Goal: Task Accomplishment & Management: Use online tool/utility

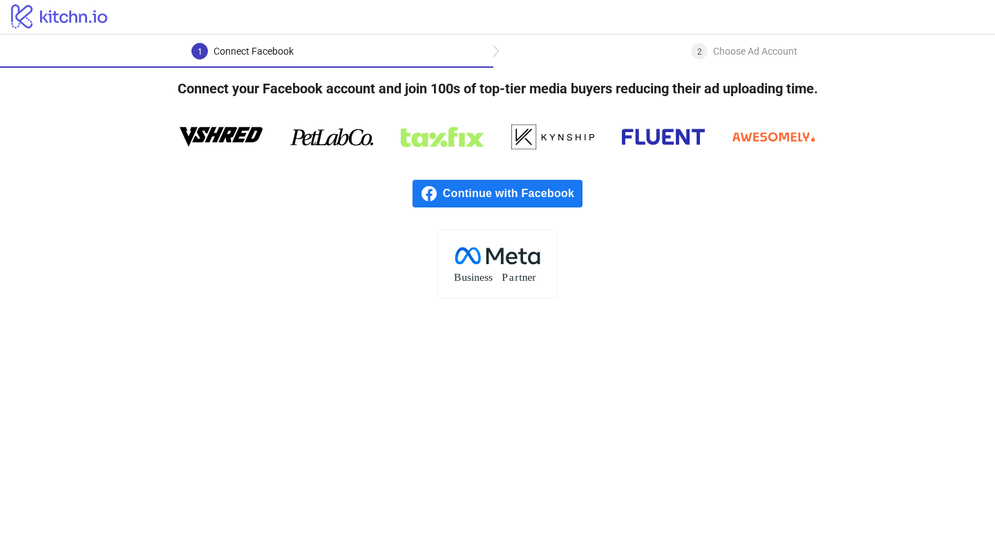
click at [692, 48] on div "2" at bounding box center [699, 51] width 17 height 17
click at [542, 193] on span "Continue with Facebook" at bounding box center [513, 194] width 140 height 28
click at [513, 265] on rect at bounding box center [497, 263] width 120 height 68
click at [490, 200] on span "Continue with Facebook" at bounding box center [513, 194] width 140 height 28
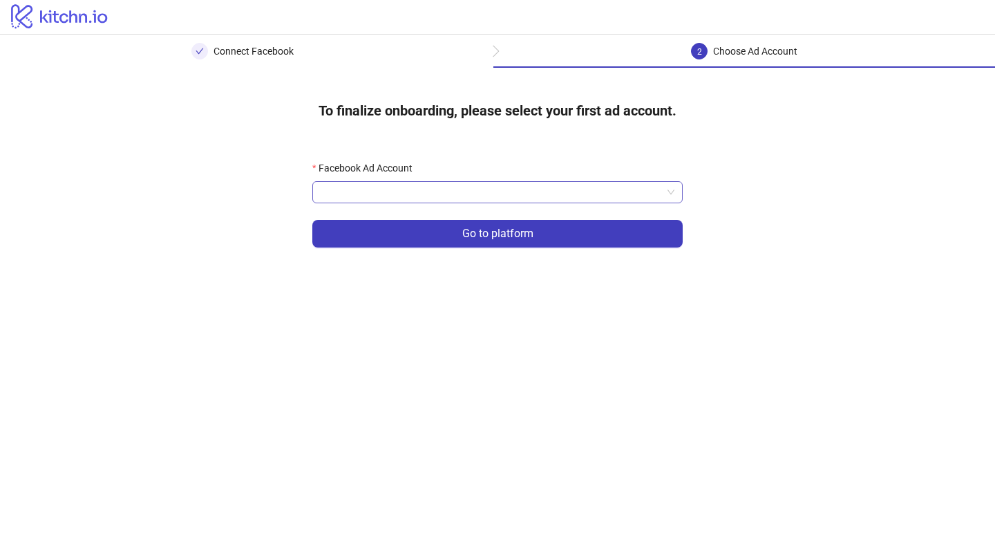
click at [401, 184] on input "Facebook Ad Account" at bounding box center [491, 192] width 341 height 21
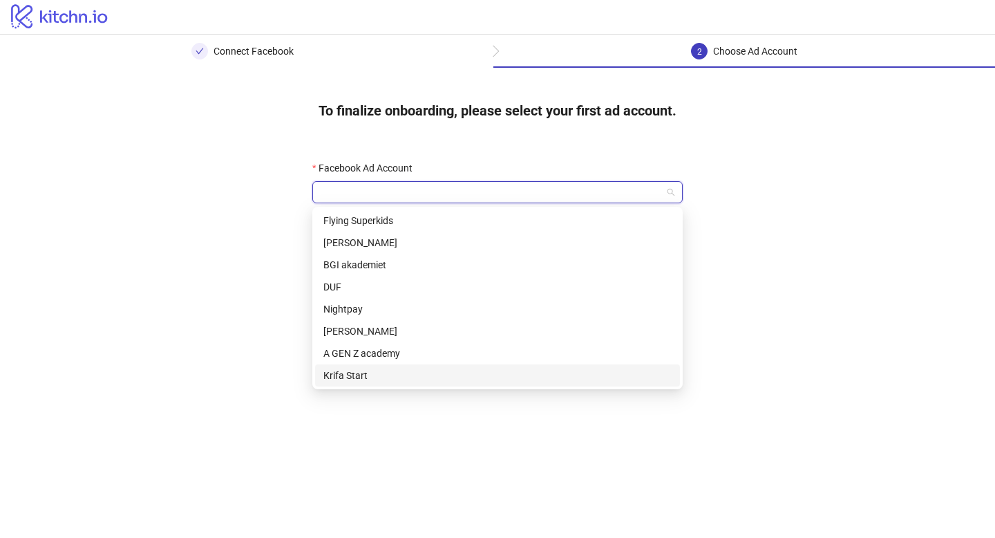
click at [383, 376] on div "Krifa Start" at bounding box center [497, 375] width 348 height 15
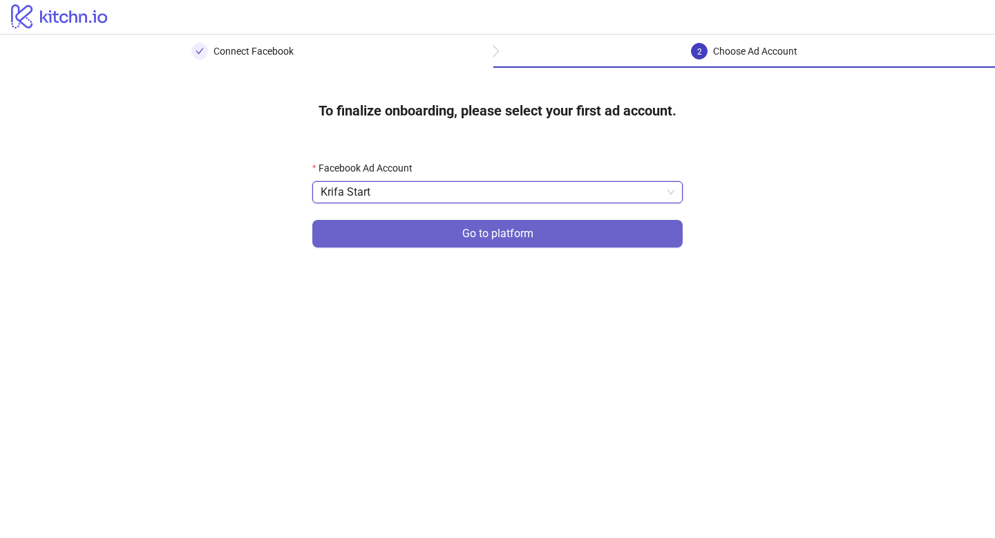
click at [432, 243] on button "Go to platform" at bounding box center [497, 234] width 370 height 28
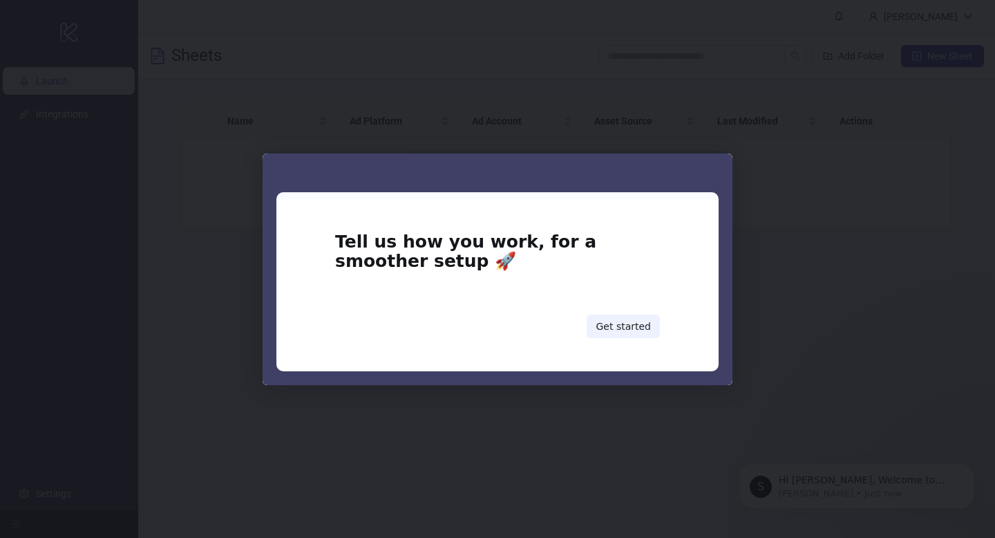
click at [775, 227] on div "Intercom messenger" at bounding box center [497, 269] width 995 height 538
click at [647, 113] on div "Intercom messenger" at bounding box center [497, 269] width 995 height 538
click at [625, 323] on button "Get started" at bounding box center [623, 325] width 73 height 23
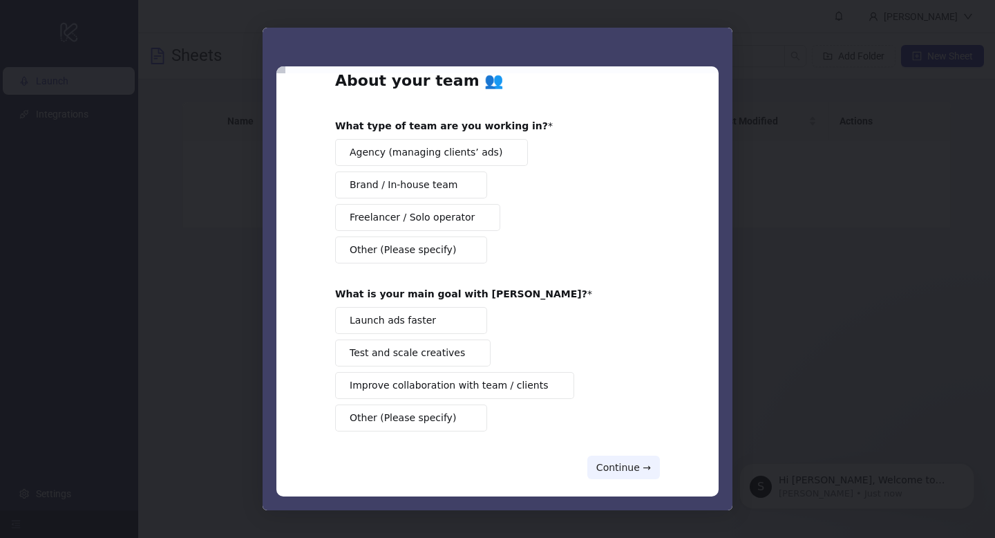
scroll to position [52, 0]
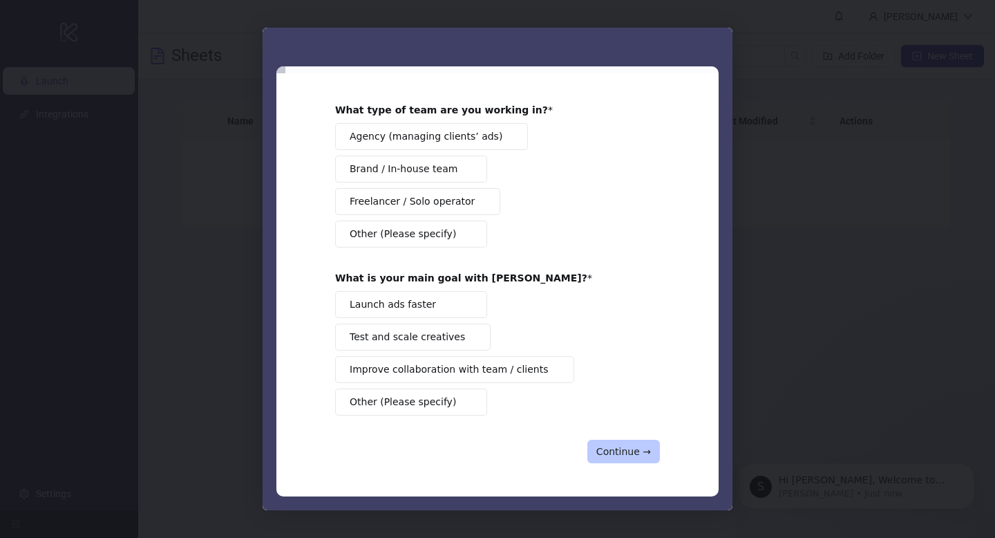
click at [599, 444] on button "Continue →" at bounding box center [623, 450] width 73 height 23
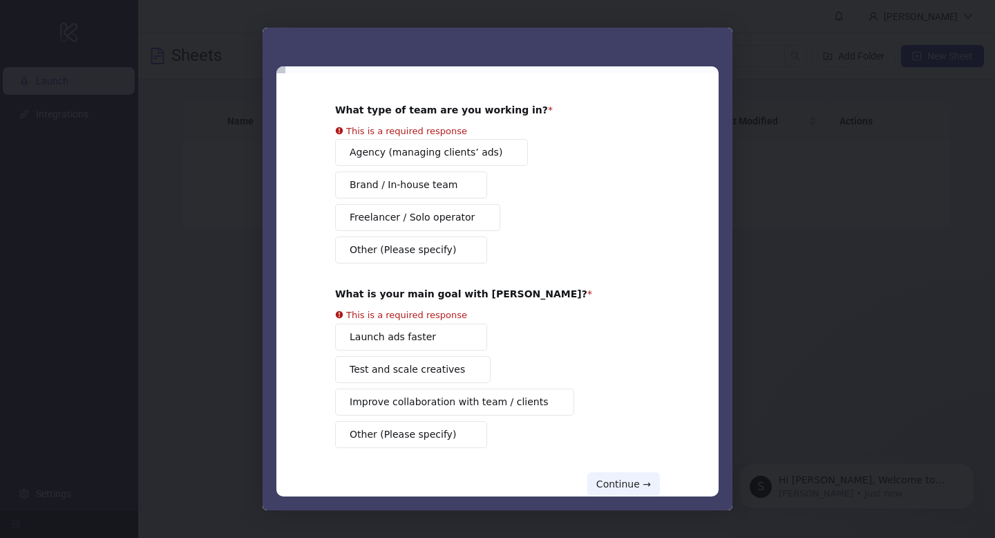
click at [401, 191] on div "Agency (managing clients’ ads) Brand / In-house team Freelancer / Solo operator…" at bounding box center [497, 201] width 325 height 124
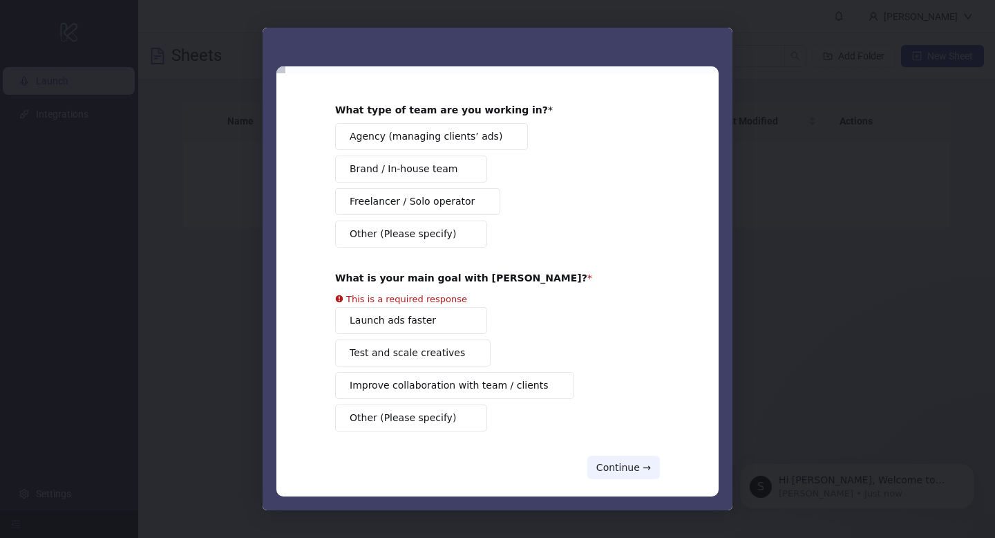
click at [400, 371] on div "Launch ads faster Test and scale creatives Improve collaboration with team / cl…" at bounding box center [497, 369] width 325 height 124
click at [415, 392] on div "Launch ads faster Test and scale creatives Improve collaboration with team / cl…" at bounding box center [497, 369] width 325 height 124
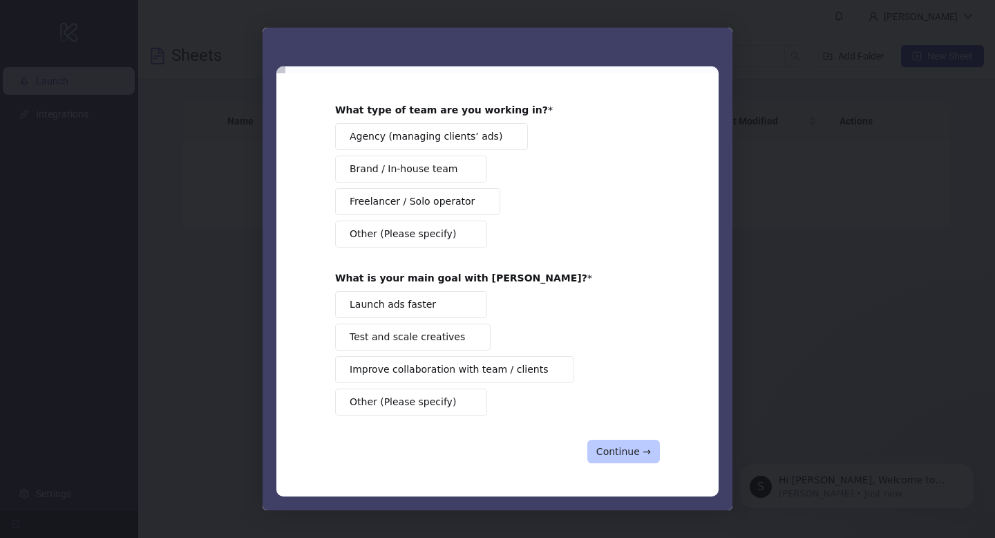
click at [616, 449] on button "Continue →" at bounding box center [623, 450] width 73 height 23
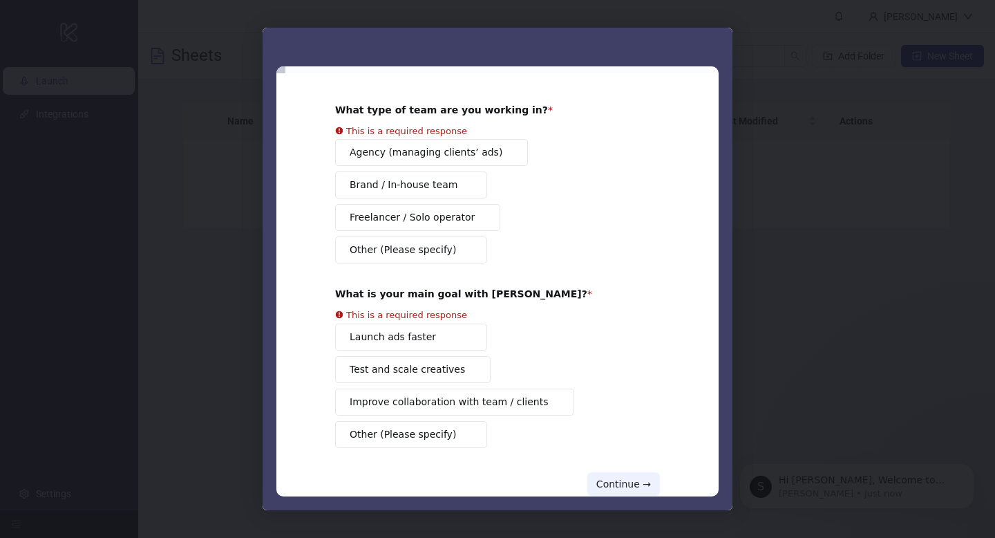
click at [408, 224] on div "Agency (managing clients’ ads) Brand / In-house team Freelancer / Solo operator…" at bounding box center [497, 201] width 325 height 124
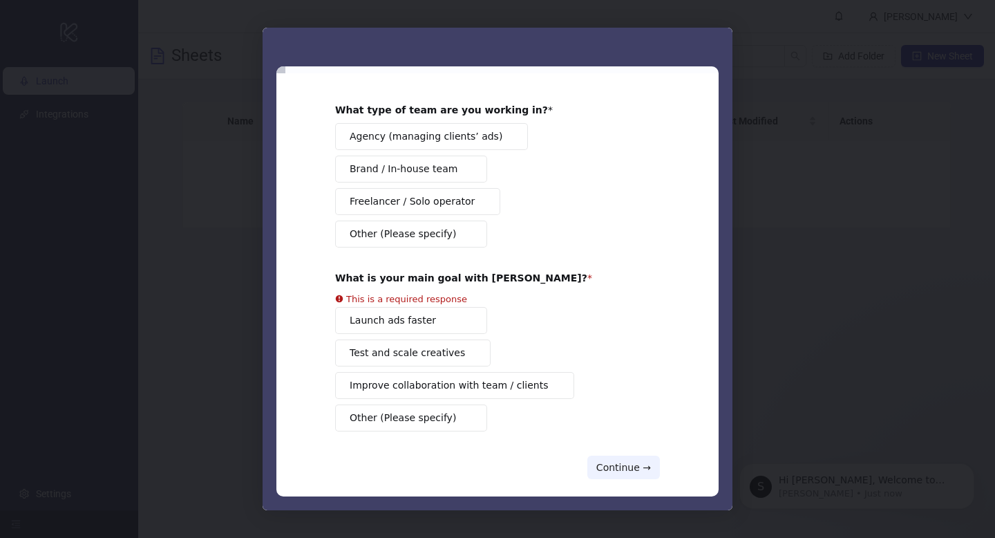
click at [399, 199] on span "Freelancer / Solo operator" at bounding box center [412, 201] width 125 height 15
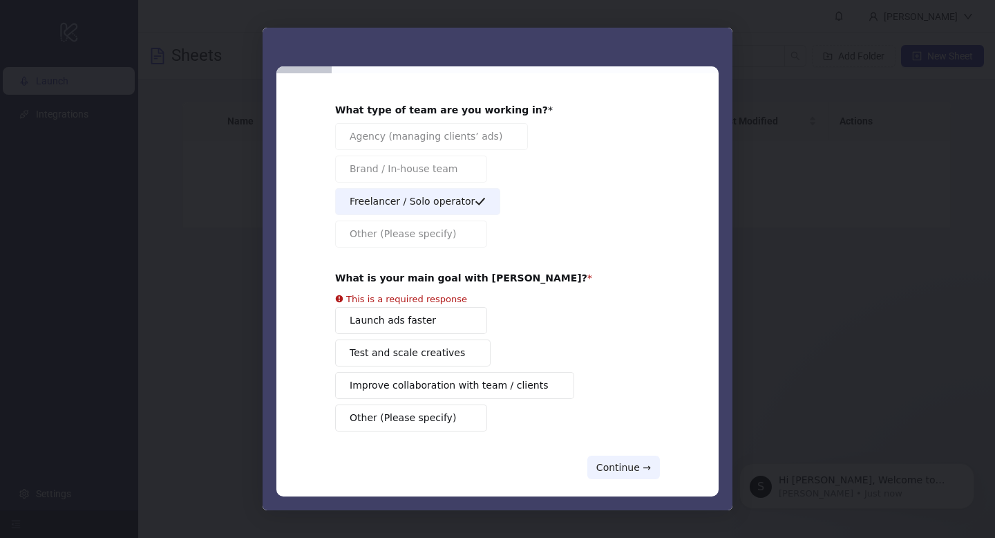
click at [407, 322] on div "Launch ads faster Test and scale creatives Improve collaboration with team / cl…" at bounding box center [497, 369] width 325 height 124
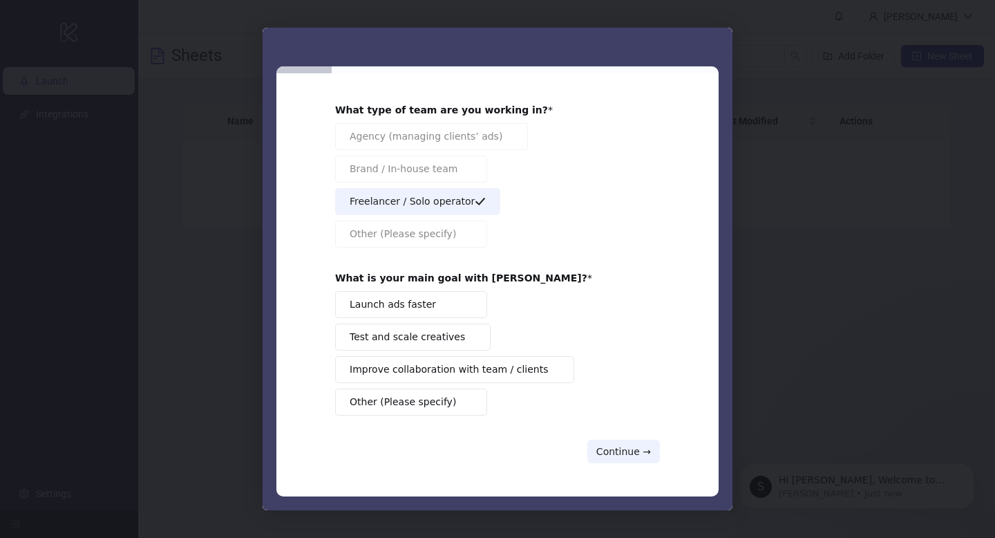
click at [410, 309] on span "Launch ads faster" at bounding box center [393, 304] width 86 height 15
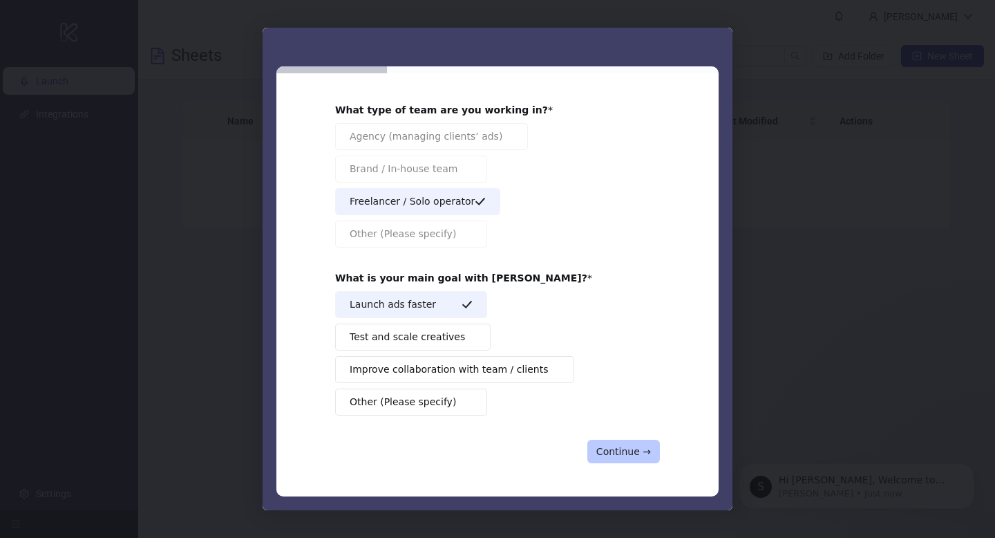
click at [620, 441] on button "Continue →" at bounding box center [623, 450] width 73 height 23
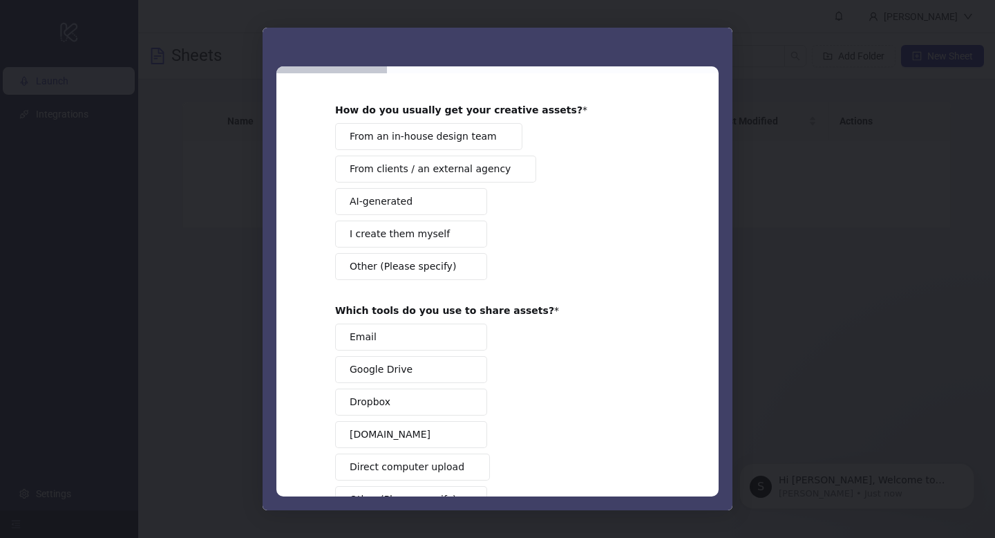
scroll to position [0, 0]
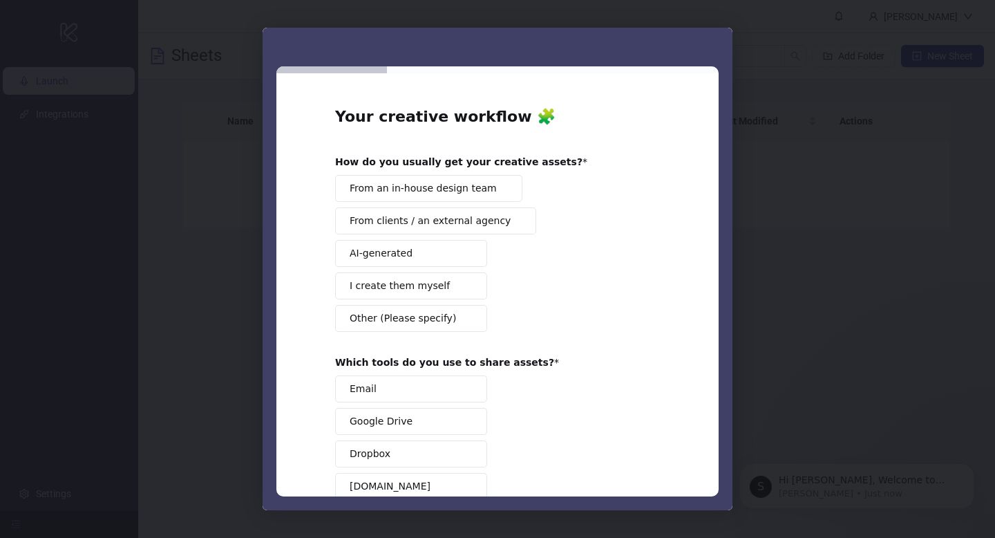
click at [365, 265] on button "AI-generated" at bounding box center [411, 253] width 152 height 27
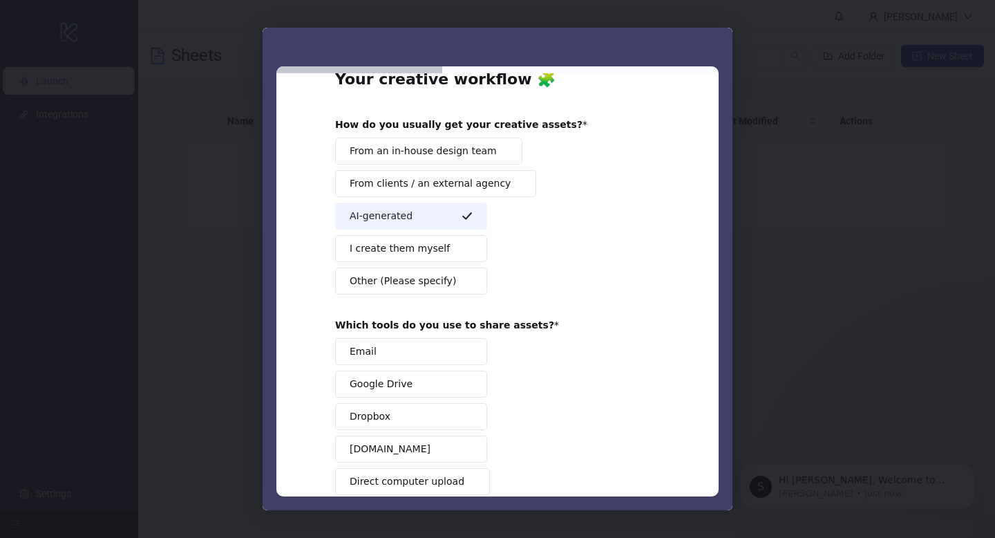
scroll to position [78, 0]
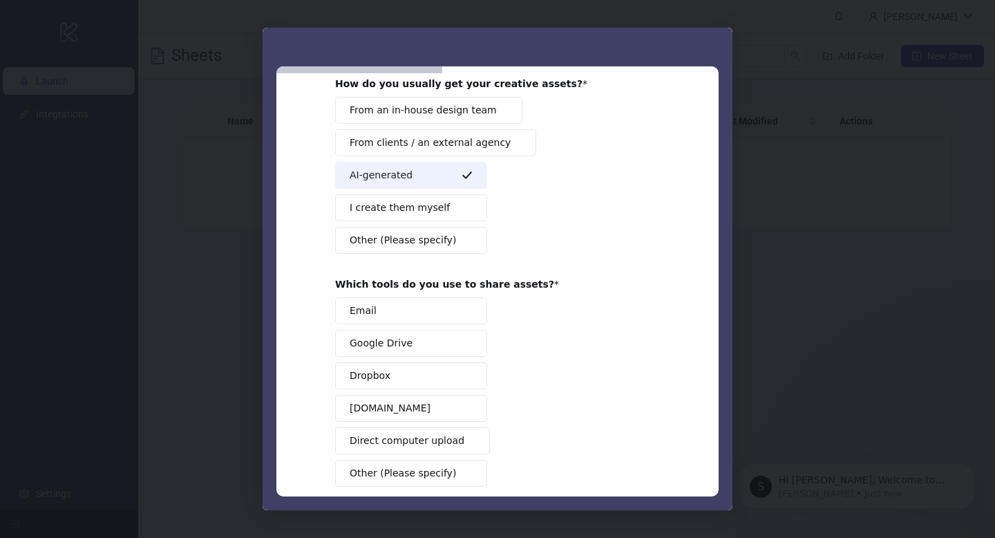
click at [411, 341] on button "Google Drive" at bounding box center [411, 343] width 152 height 27
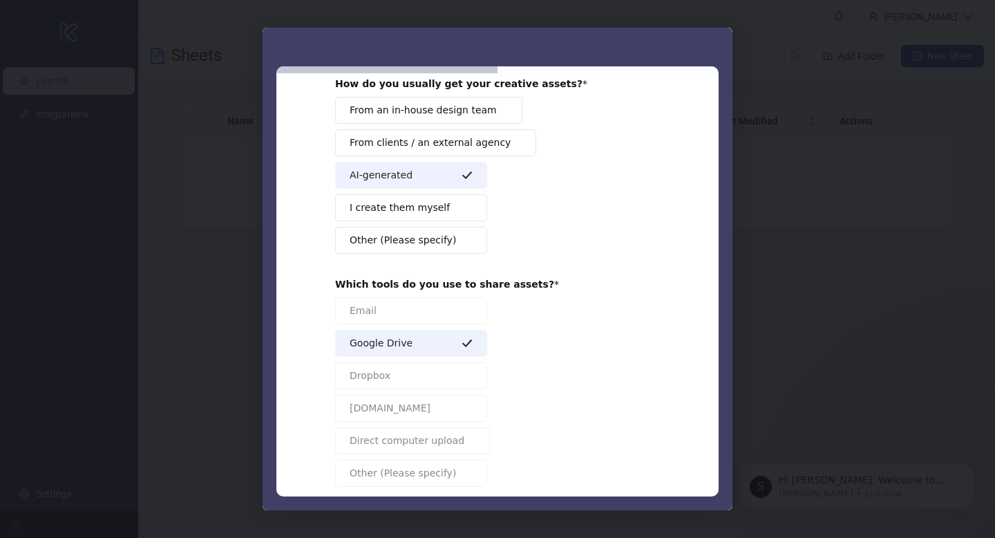
scroll to position [149, 0]
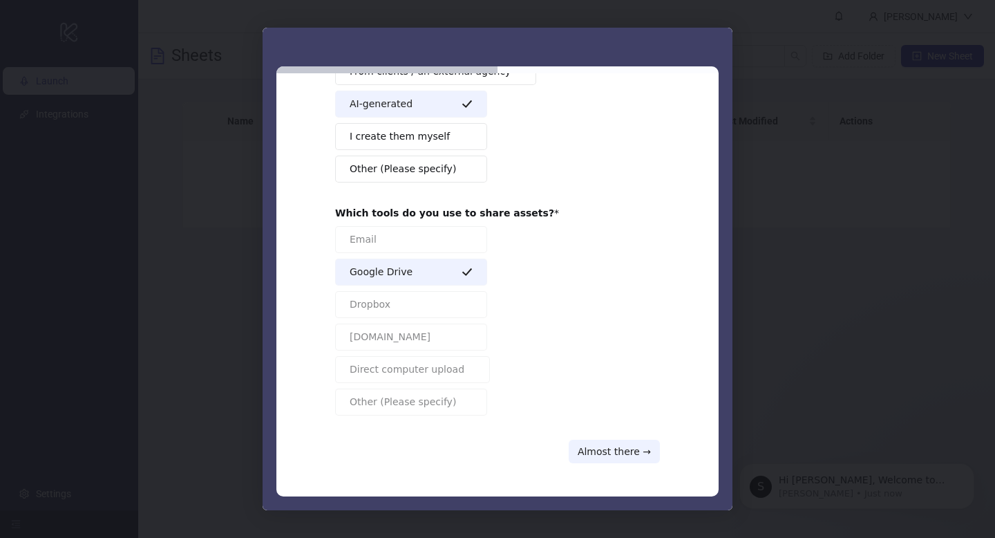
click at [612, 437] on div "Your creative workflow 🧩 How do you usually get your creative assets? From an i…" at bounding box center [497, 210] width 325 height 506
click at [612, 442] on button "Almost there →" at bounding box center [614, 450] width 91 height 23
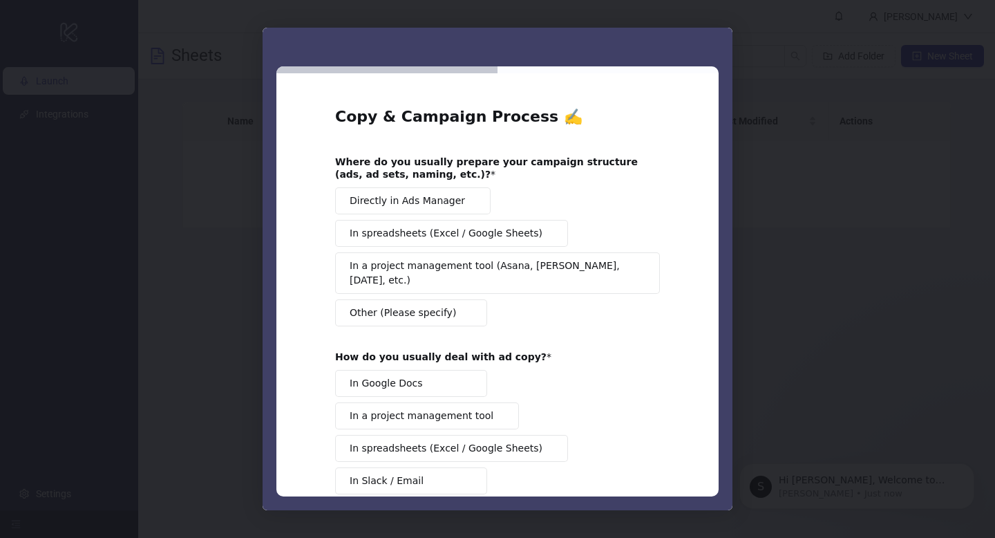
click at [421, 203] on span "Directly in Ads Manager" at bounding box center [407, 200] width 115 height 15
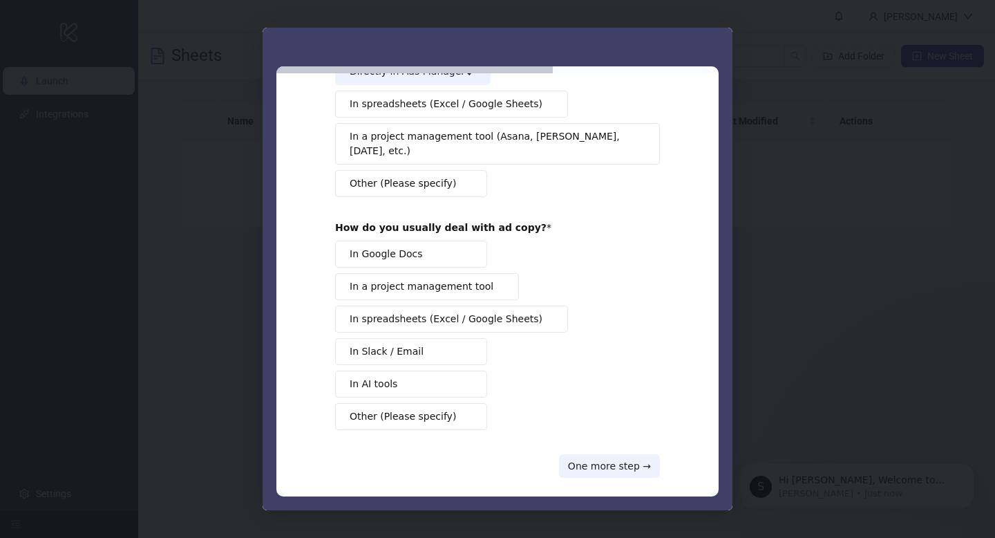
click at [424, 348] on button "In Slack / Email" at bounding box center [411, 351] width 152 height 27
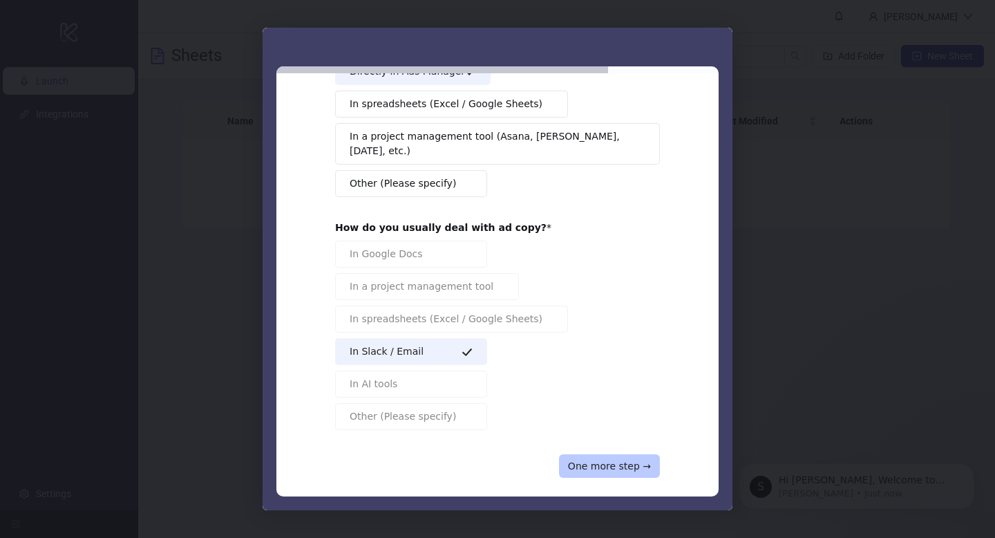
click at [625, 454] on button "One more step →" at bounding box center [609, 465] width 101 height 23
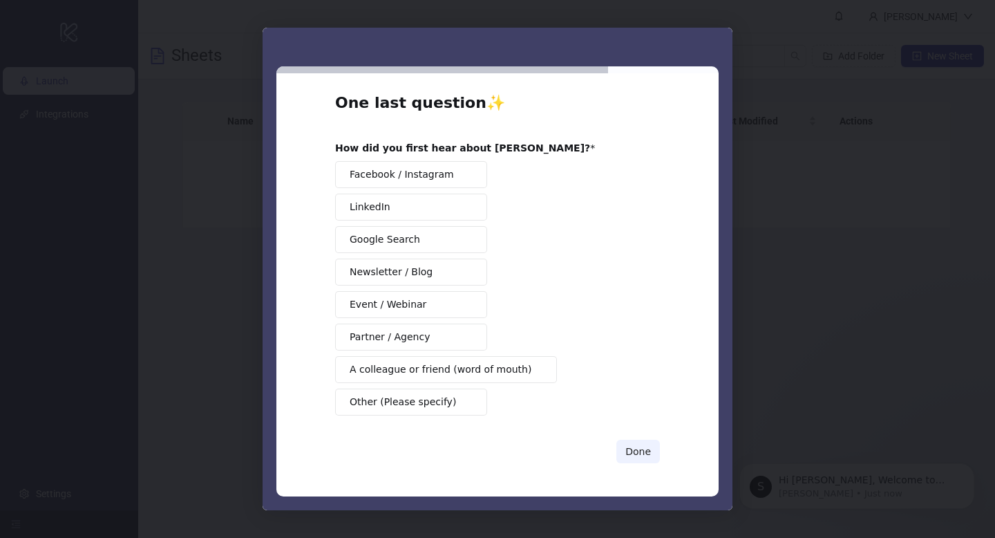
click at [402, 236] on span "Google Search" at bounding box center [385, 239] width 70 height 15
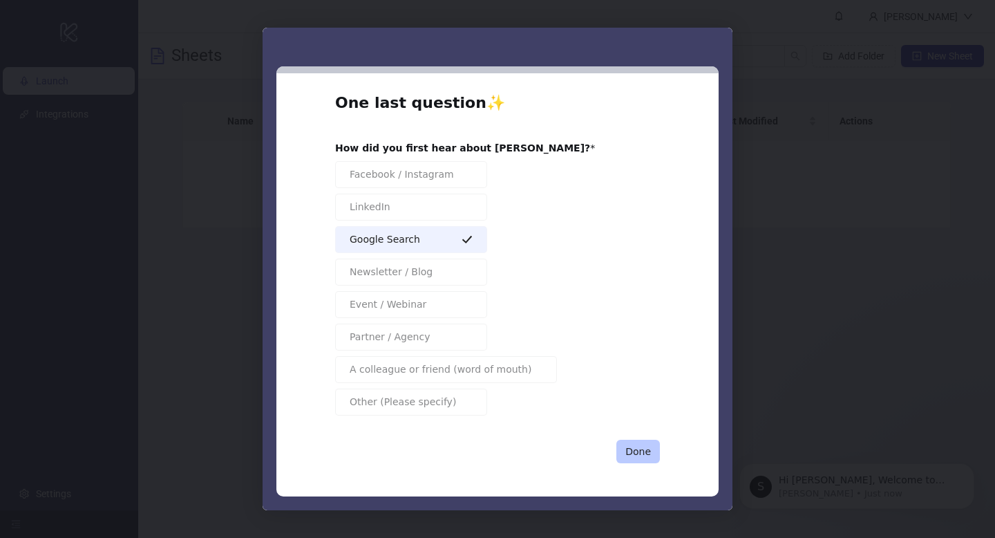
click at [644, 449] on button "Done" at bounding box center [638, 450] width 44 height 23
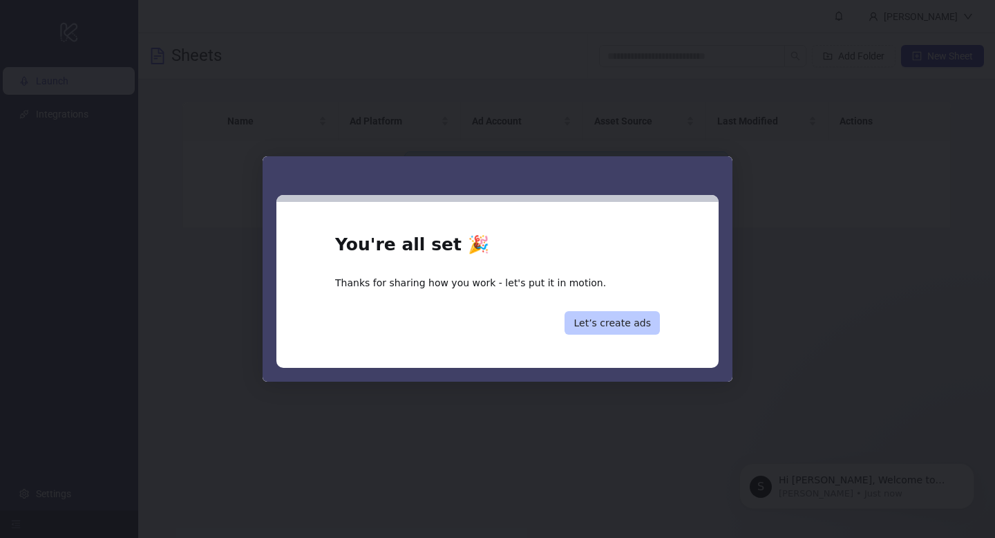
click at [627, 327] on button "Let’s create ads" at bounding box center [611, 322] width 95 height 23
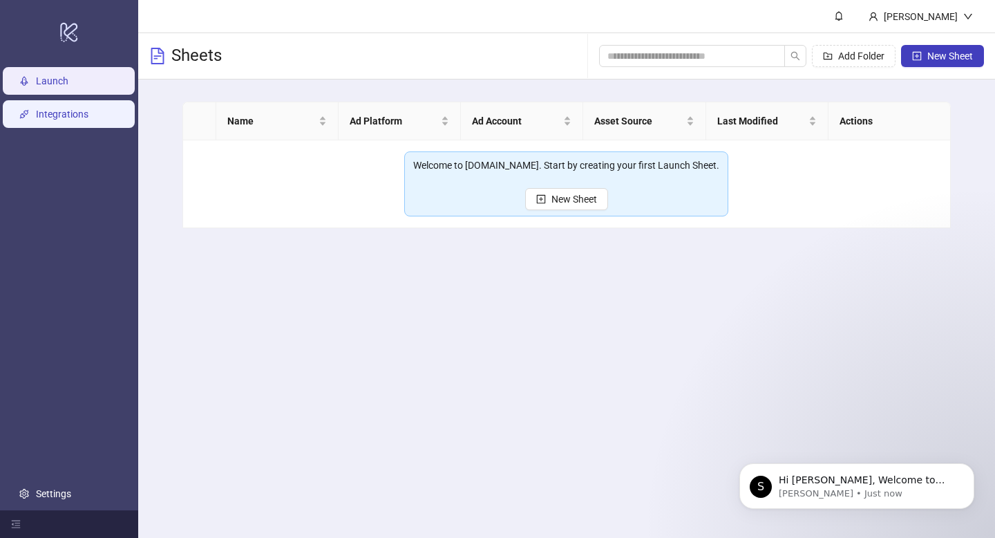
click at [46, 110] on link "Integrations" at bounding box center [62, 113] width 53 height 11
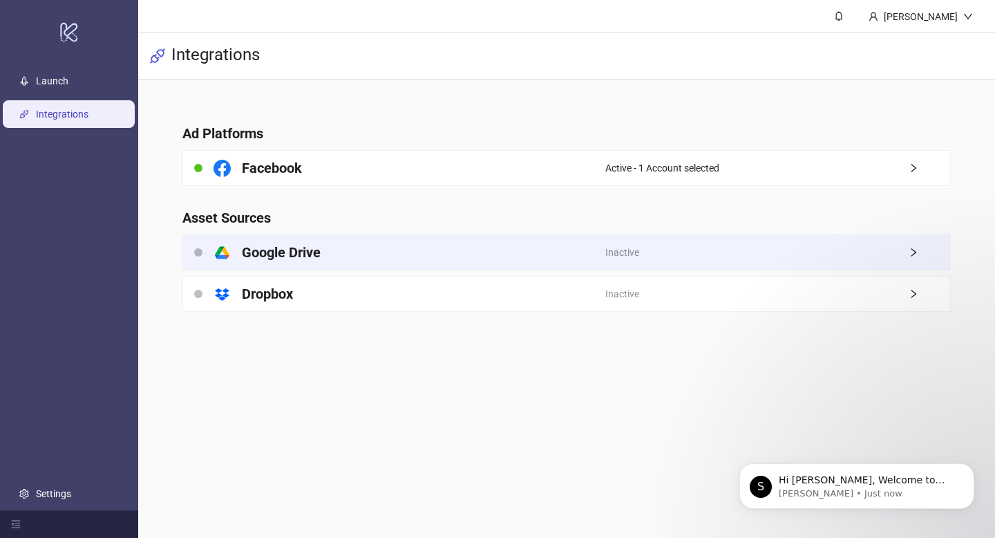
click at [372, 262] on div "platform/google_drive Google Drive" at bounding box center [394, 252] width 422 height 35
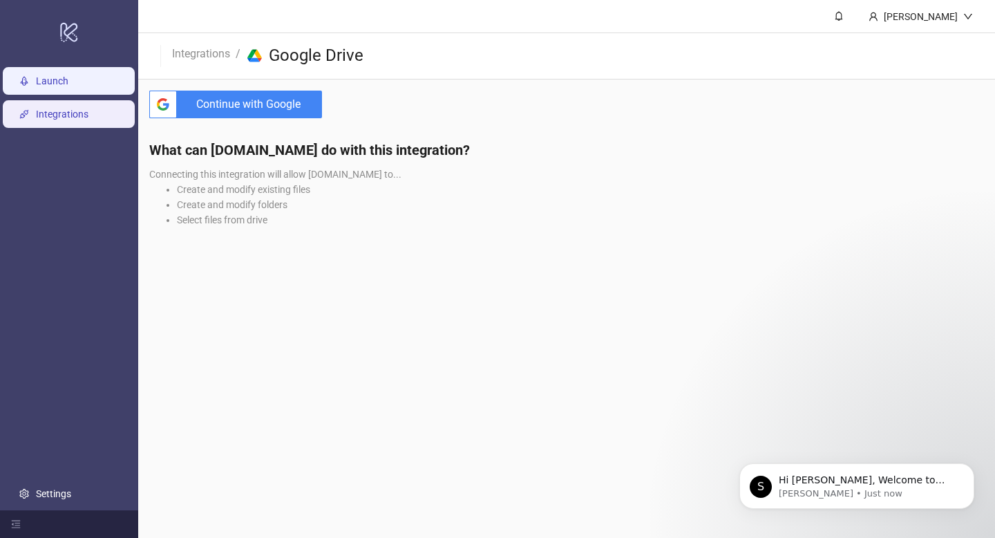
click at [68, 84] on link "Launch" at bounding box center [52, 80] width 32 height 11
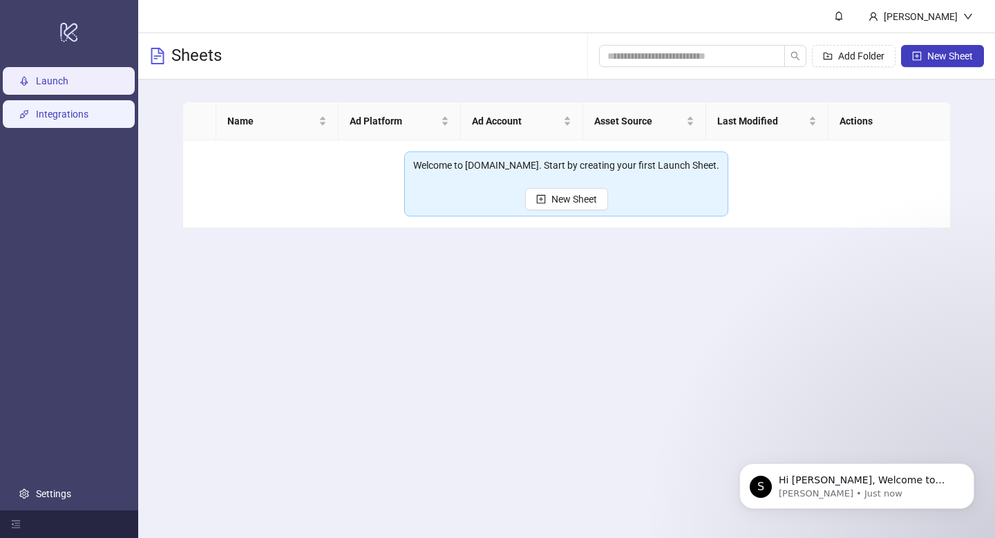
click at [88, 120] on link "Integrations" at bounding box center [62, 113] width 53 height 11
